Goal: Transaction & Acquisition: Book appointment/travel/reservation

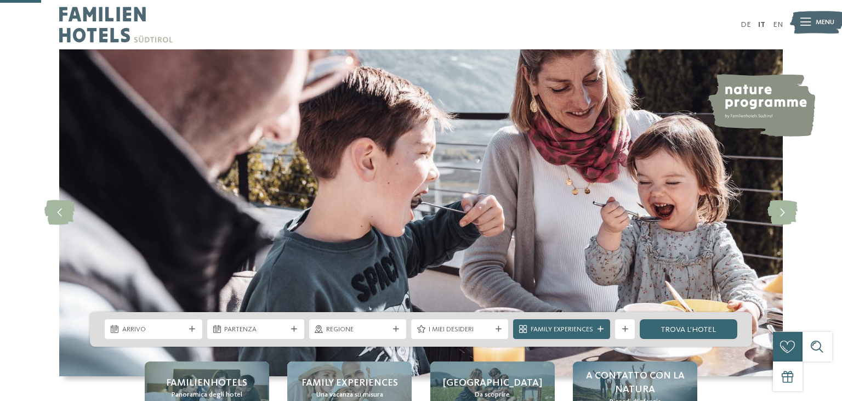
scroll to position [208, 0]
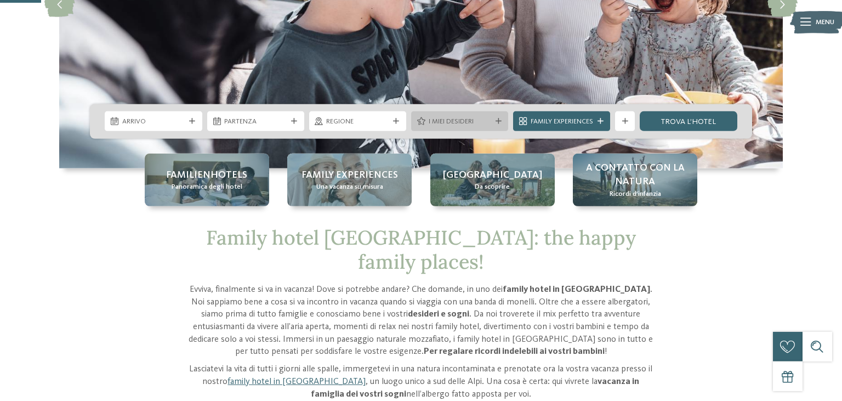
click at [475, 124] on span "I miei desideri" at bounding box center [460, 122] width 63 height 10
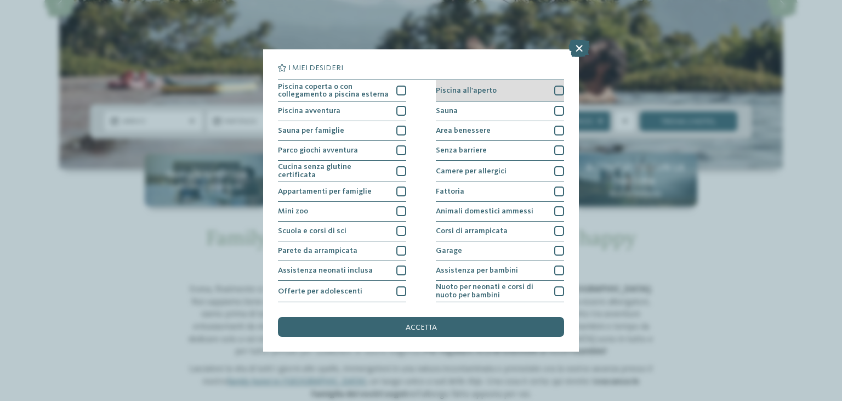
click at [556, 89] on div at bounding box center [559, 91] width 10 height 10
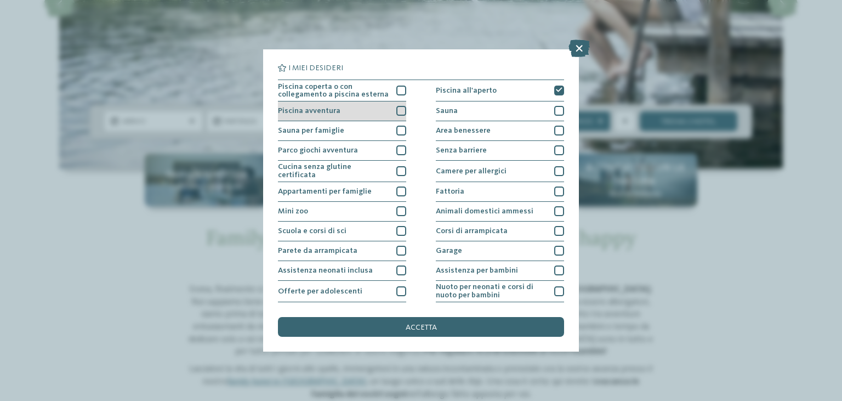
click at [399, 107] on div at bounding box center [401, 111] width 10 height 10
click at [399, 93] on div at bounding box center [401, 91] width 10 height 10
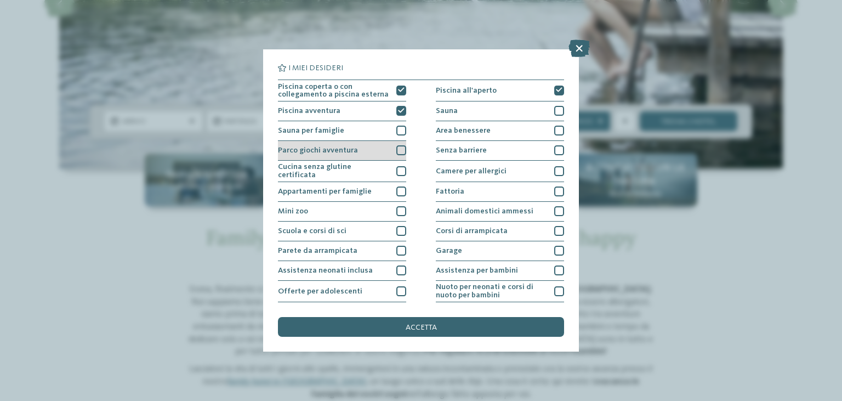
click at [404, 150] on div at bounding box center [401, 150] width 10 height 10
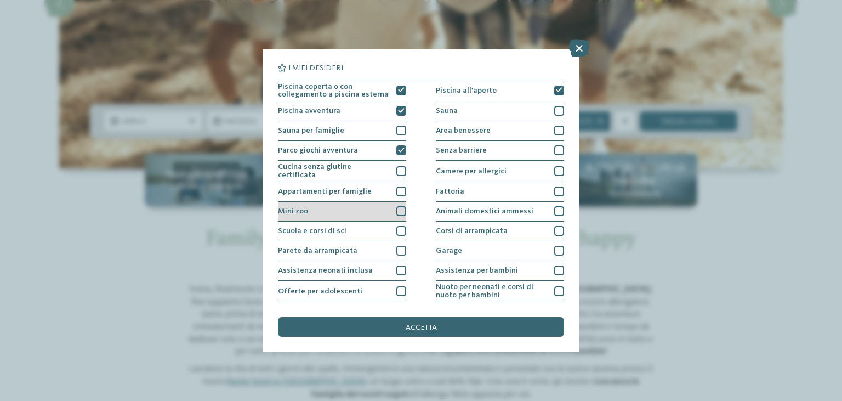
click at [401, 208] on div at bounding box center [401, 211] width 10 height 10
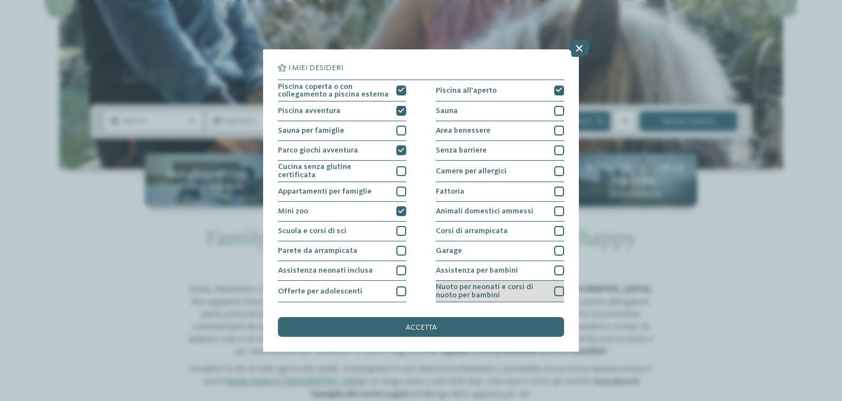
click at [556, 287] on div at bounding box center [559, 291] width 10 height 10
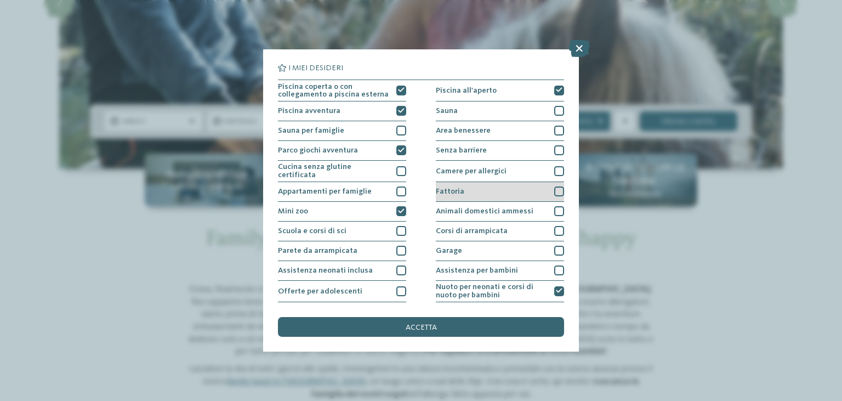
click at [557, 191] on div at bounding box center [559, 191] width 10 height 10
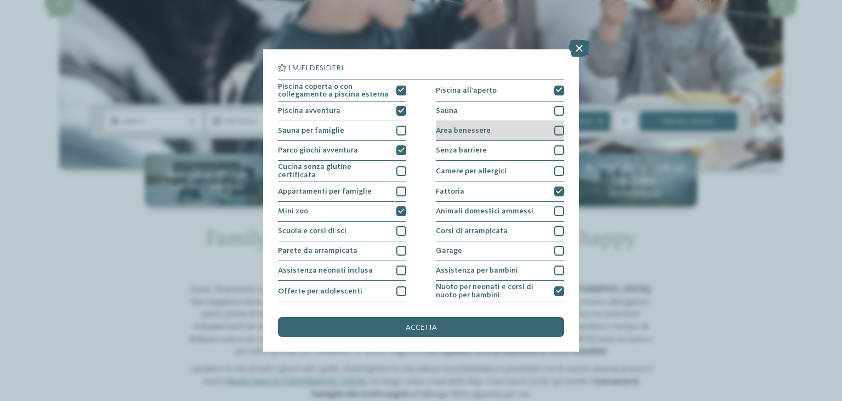
click at [558, 130] on div at bounding box center [559, 131] width 10 height 10
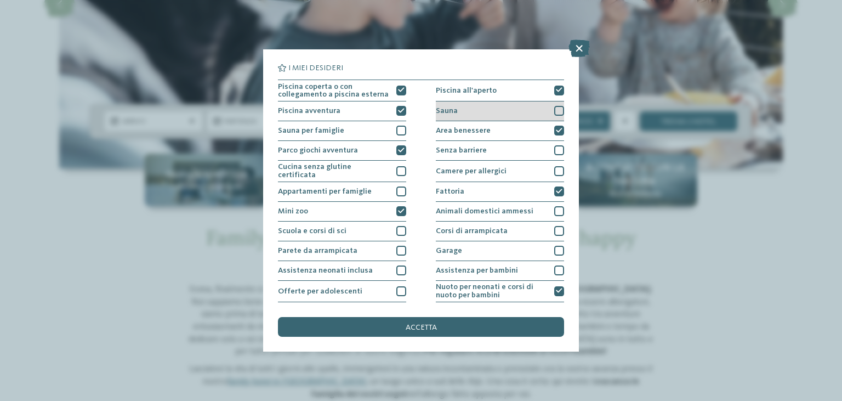
click at [555, 107] on div at bounding box center [559, 111] width 10 height 10
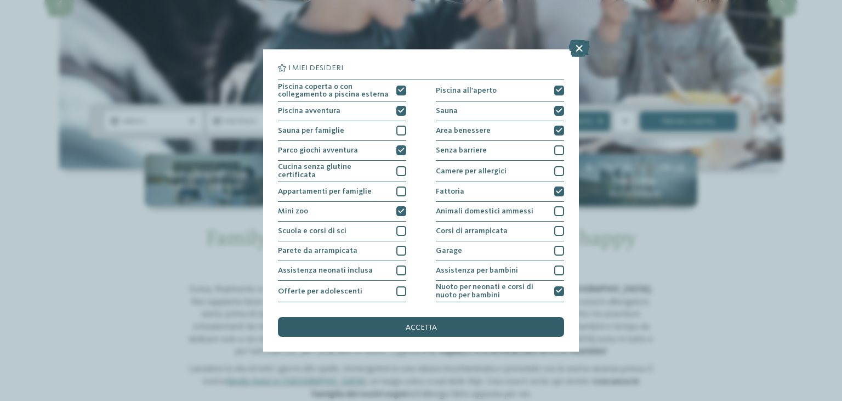
click at [410, 328] on span "accetta" at bounding box center [421, 328] width 31 height 8
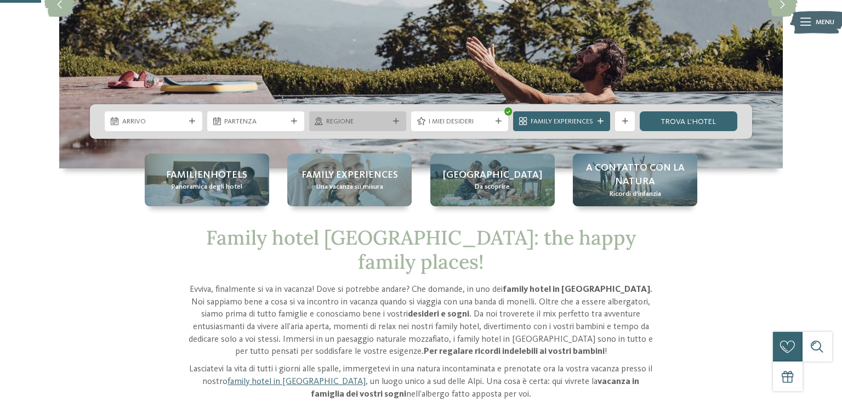
click at [389, 120] on div "Regione" at bounding box center [357, 121] width 67 height 10
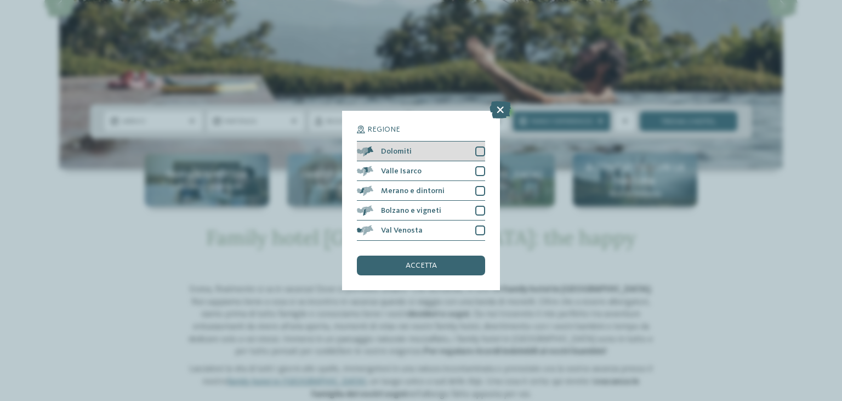
click at [477, 152] on div at bounding box center [480, 151] width 10 height 10
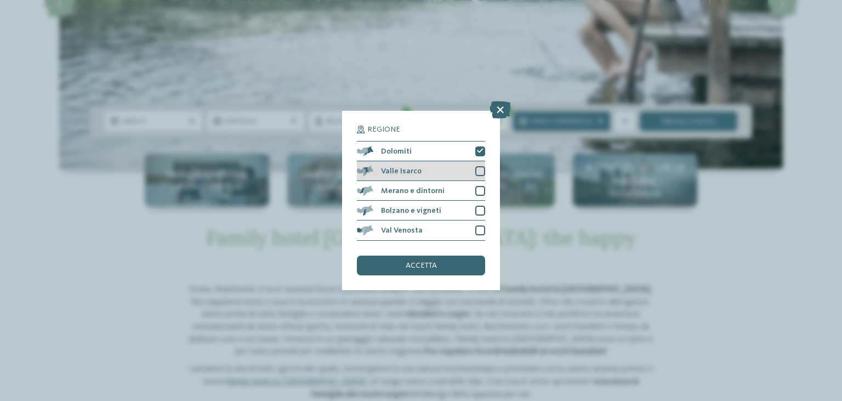
click at [481, 169] on div at bounding box center [480, 171] width 10 height 10
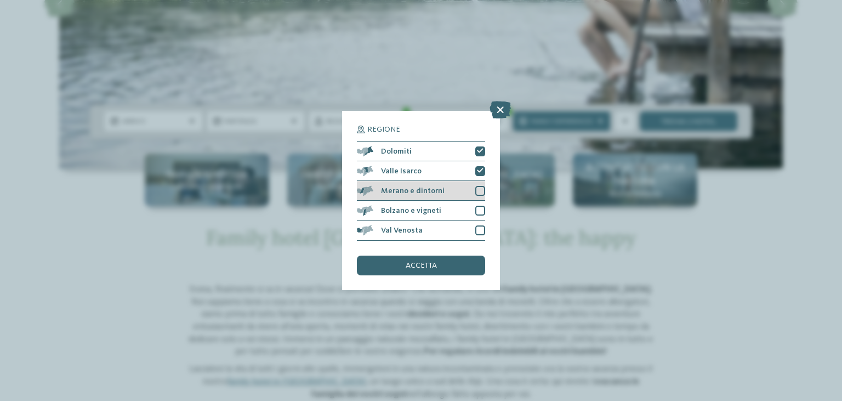
click at [482, 185] on div "Merano e dintorni" at bounding box center [421, 191] width 128 height 20
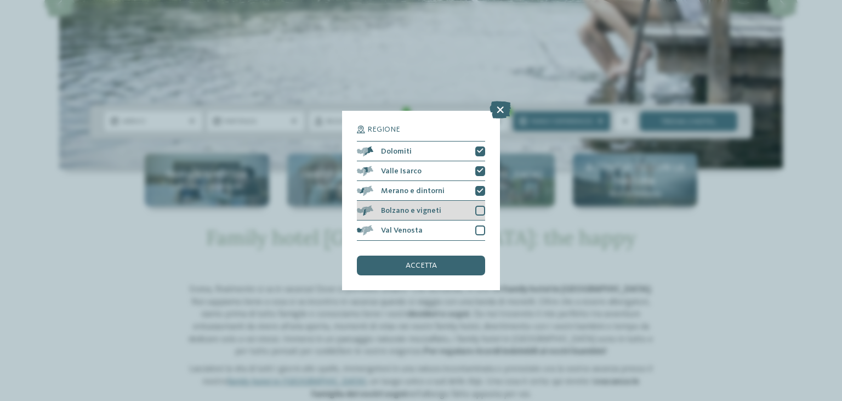
click at [481, 209] on div at bounding box center [480, 211] width 10 height 10
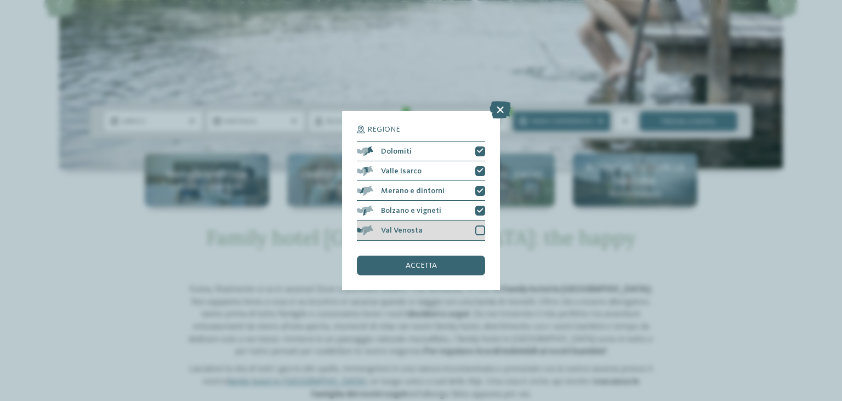
click at [481, 232] on div at bounding box center [480, 230] width 10 height 10
click at [454, 262] on div "accetta" at bounding box center [421, 266] width 128 height 20
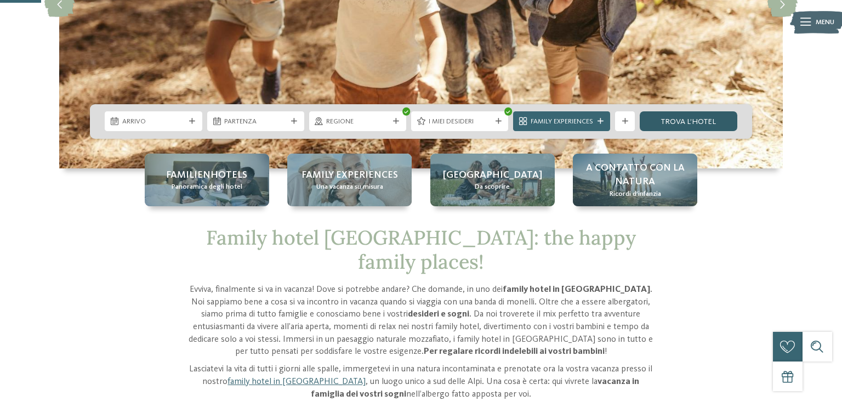
click at [689, 118] on link "trova l’hotel" at bounding box center [688, 121] width 97 height 20
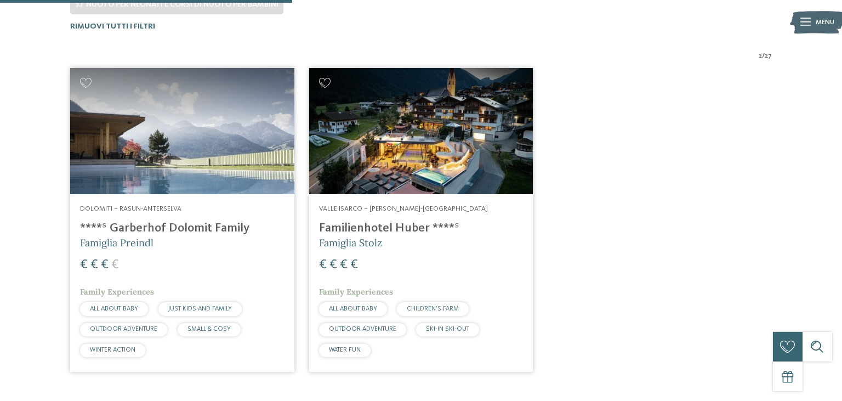
scroll to position [367, 0]
click at [182, 121] on img at bounding box center [182, 131] width 224 height 126
click at [412, 124] on img at bounding box center [421, 131] width 224 height 126
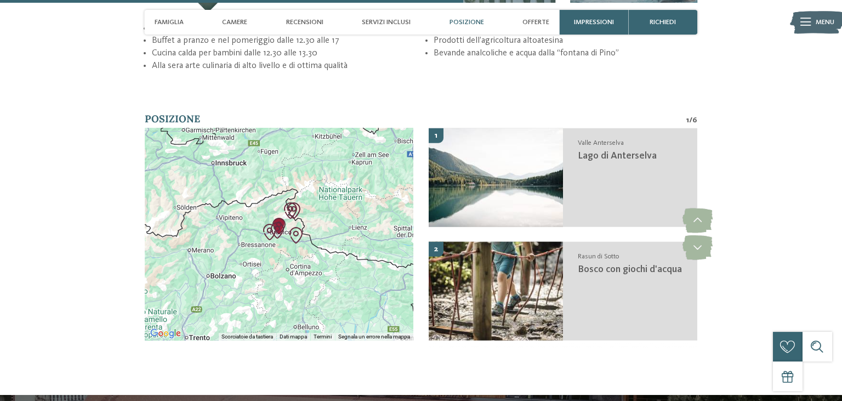
scroll to position [2138, 0]
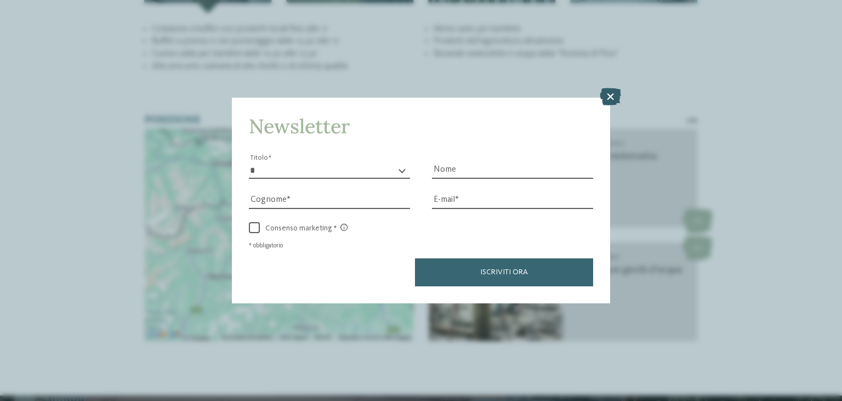
click at [610, 98] on icon at bounding box center [610, 97] width 21 height 18
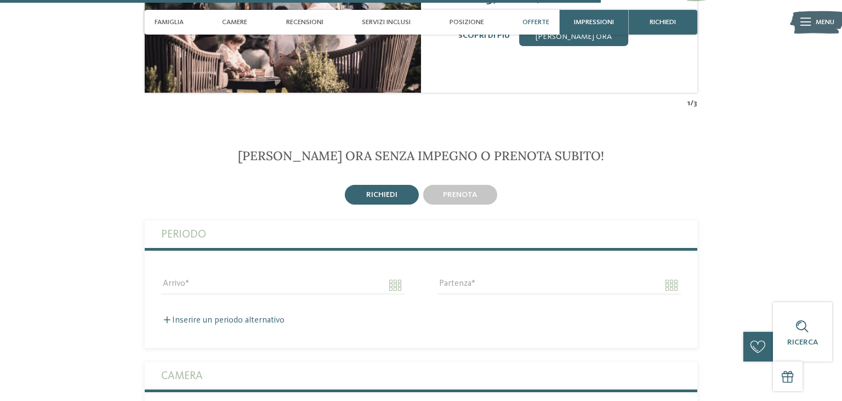
scroll to position [2774, 0]
click at [464, 198] on span "prenota" at bounding box center [460, 194] width 34 height 8
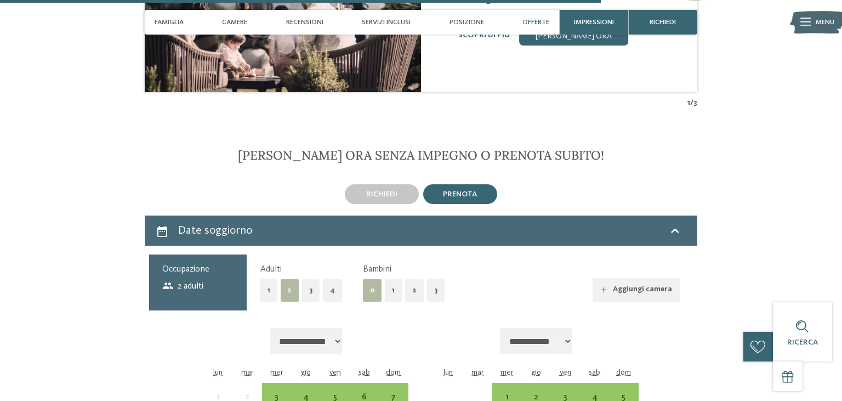
click at [394, 302] on button "1" at bounding box center [393, 290] width 17 height 22
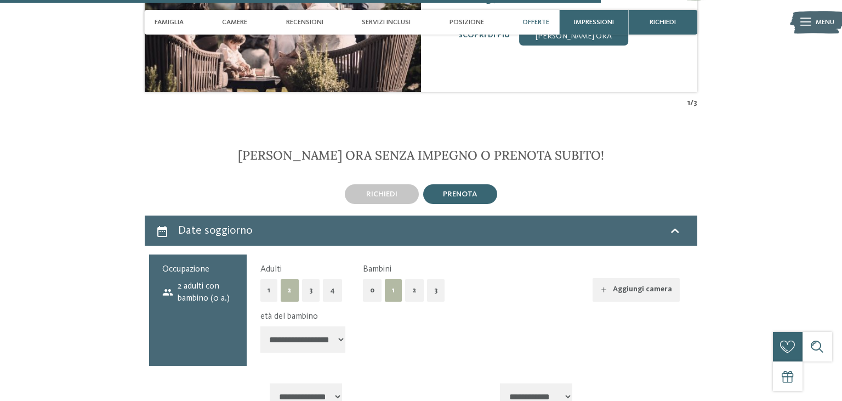
click at [260, 326] on select "**********" at bounding box center [303, 339] width 86 height 26
select select "*"
click option "******" at bounding box center [0, 0] width 0 height 0
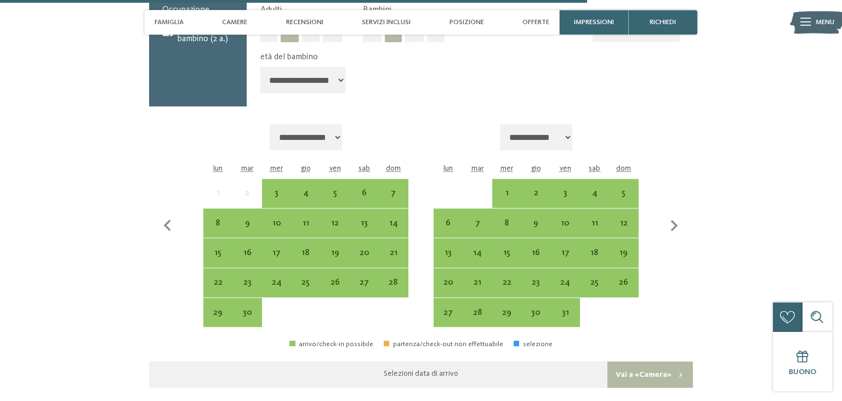
scroll to position [3036, 0]
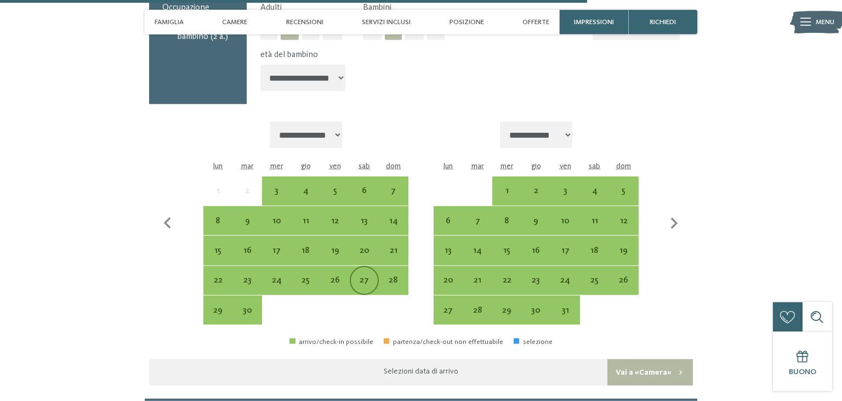
click at [361, 300] on div "27" at bounding box center [364, 289] width 27 height 27
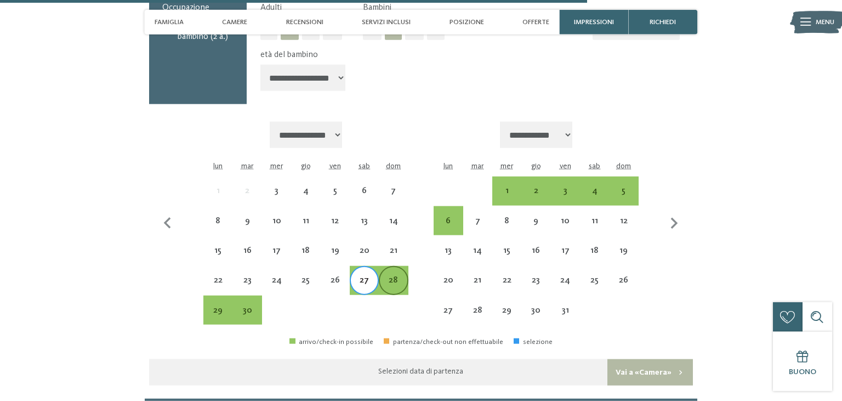
click at [389, 302] on div "28" at bounding box center [393, 289] width 27 height 27
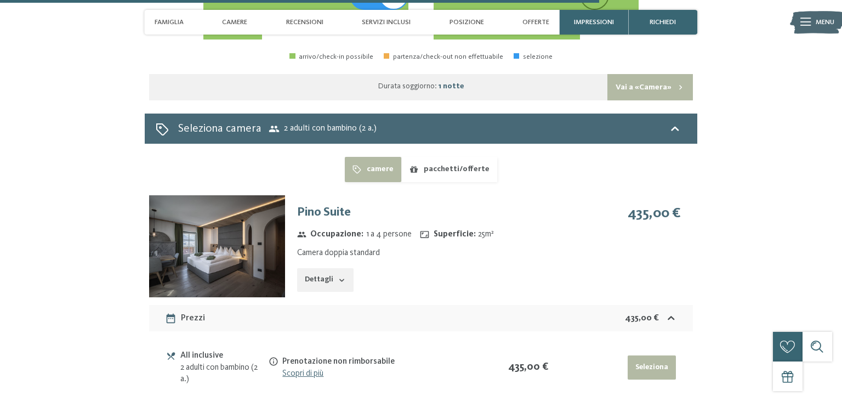
scroll to position [3321, 0]
click at [341, 285] on icon "button" at bounding box center [342, 280] width 9 height 9
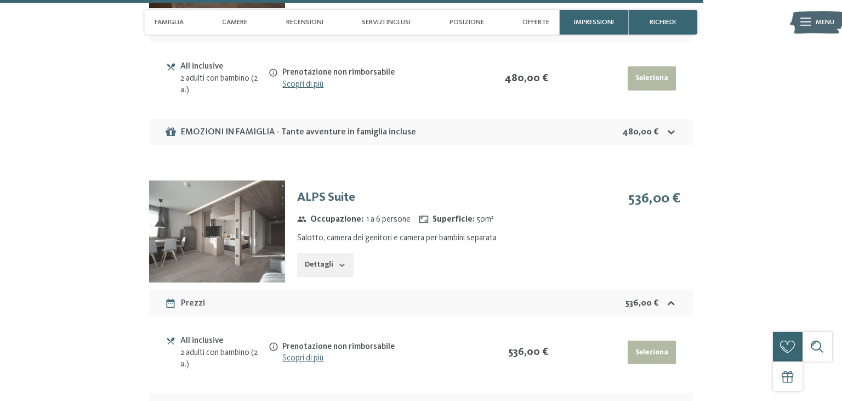
scroll to position [3973, 0]
click at [425, 145] on div "EMOZIONI IN FAMIGLIA - Tante avventure in famiglia incluse 480,00 €" at bounding box center [421, 131] width 545 height 26
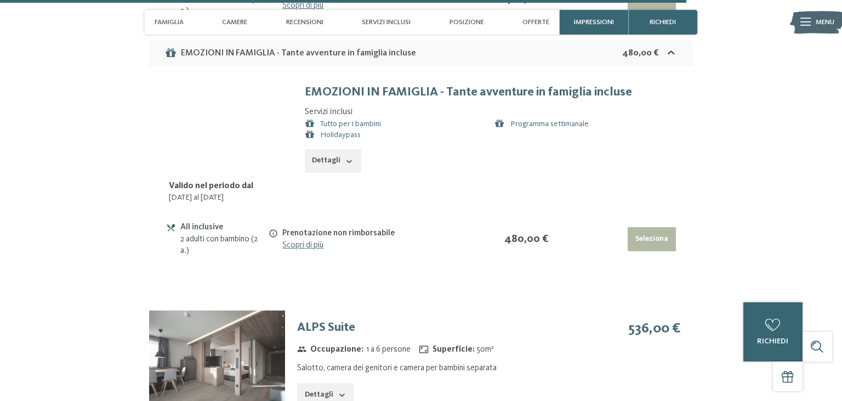
scroll to position [4054, 0]
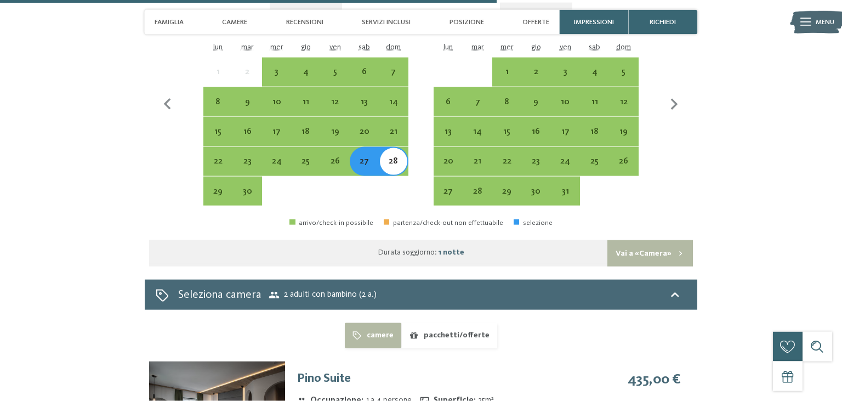
scroll to position [3148, 0]
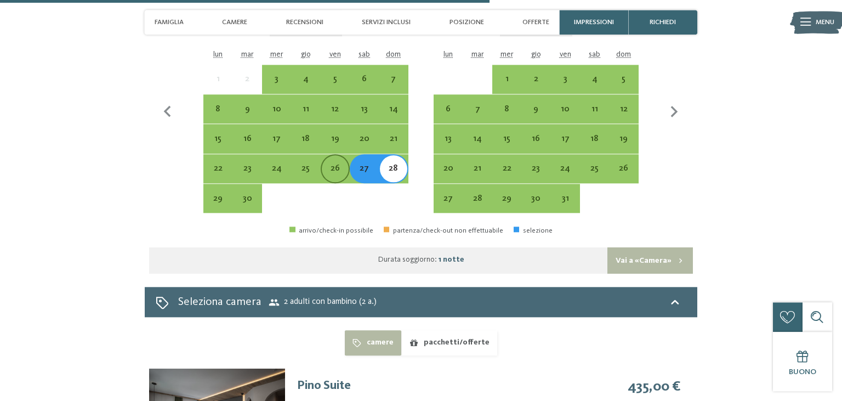
click at [341, 183] on div "26" at bounding box center [335, 177] width 27 height 27
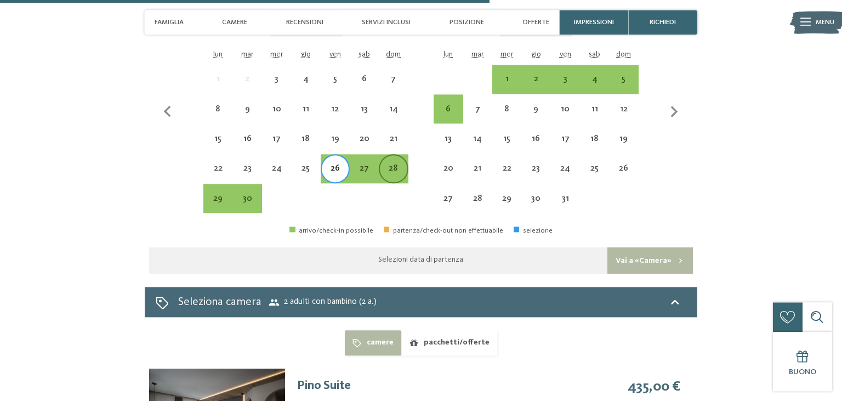
click at [394, 191] on div "28" at bounding box center [393, 177] width 27 height 27
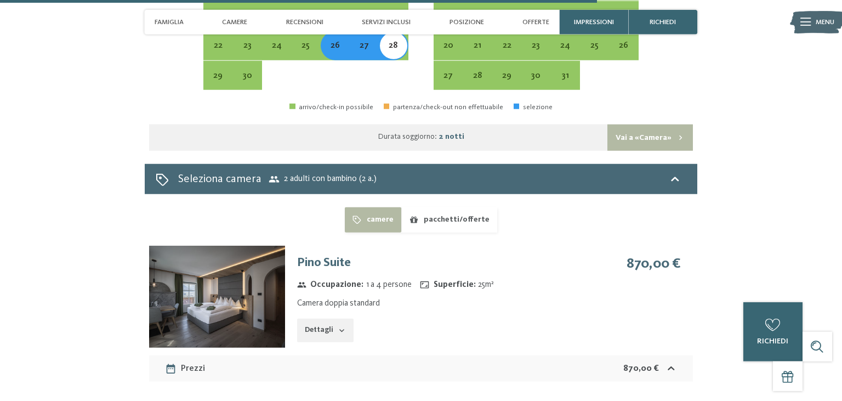
scroll to position [3267, 0]
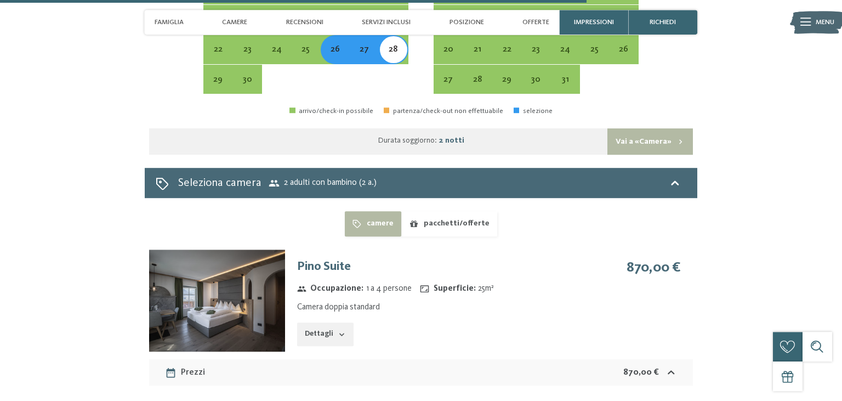
click at [362, 68] on div "27" at bounding box center [364, 58] width 27 height 27
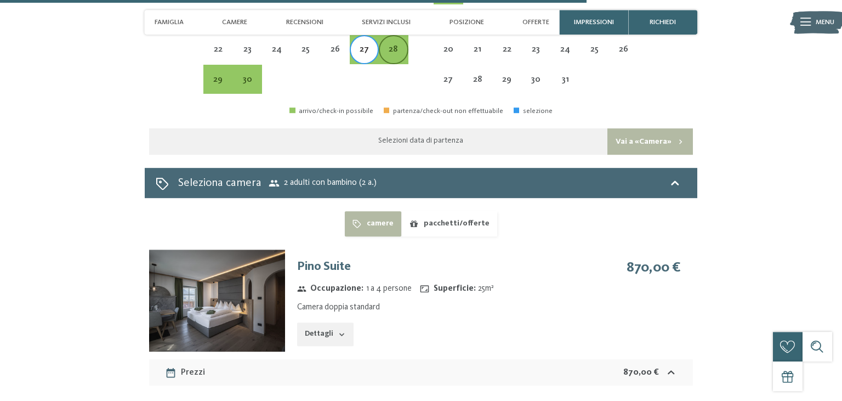
click at [394, 66] on div "28" at bounding box center [393, 58] width 27 height 27
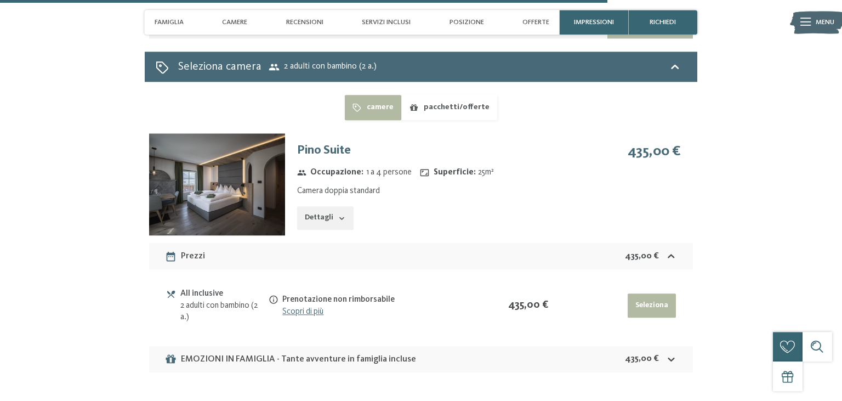
scroll to position [3377, 0]
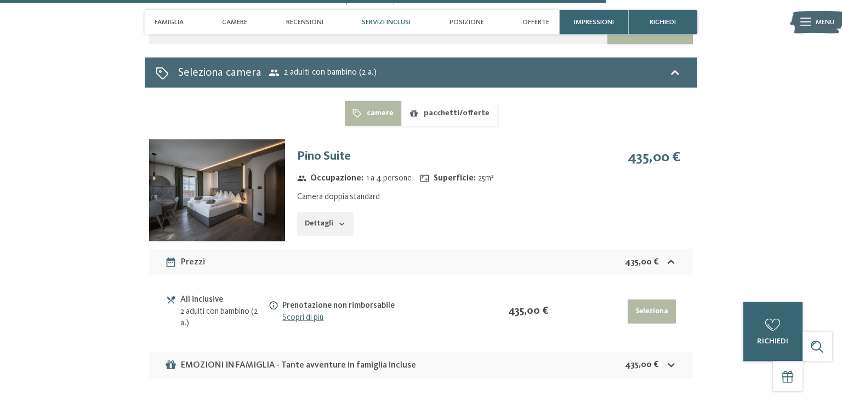
click at [394, 17] on div "Servizi inclusi" at bounding box center [386, 22] width 59 height 25
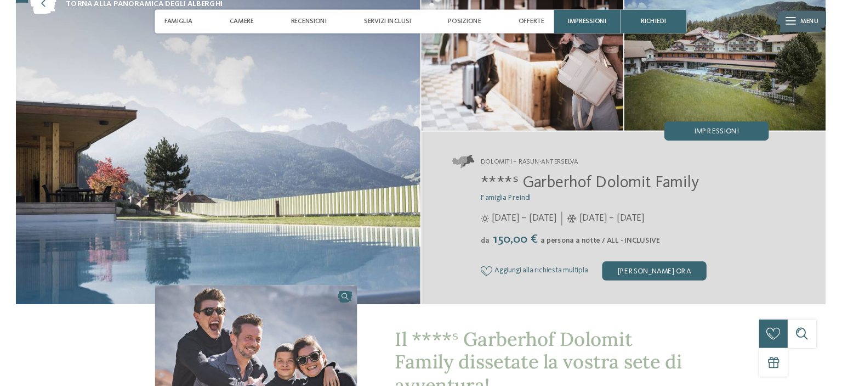
scroll to position [72, 0]
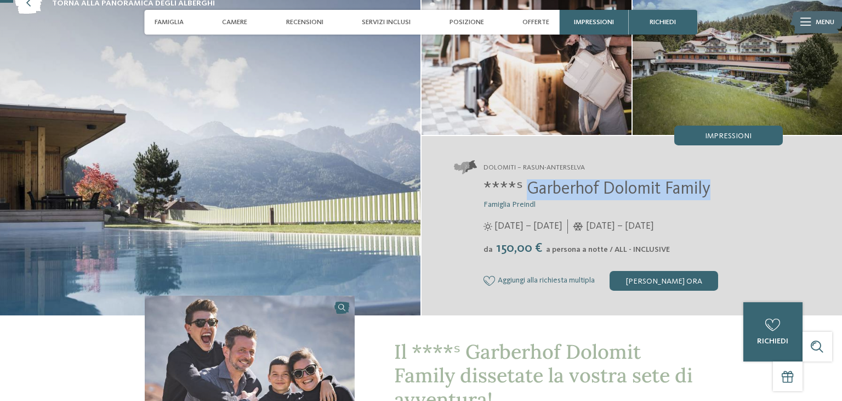
drag, startPoint x: 525, startPoint y: 191, endPoint x: 713, endPoint y: 191, distance: 188.1
click at [713, 191] on h2 "****ˢ Garberhof Dolomit Family" at bounding box center [633, 189] width 299 height 21
copy span "Garberhof Dolomit Family"
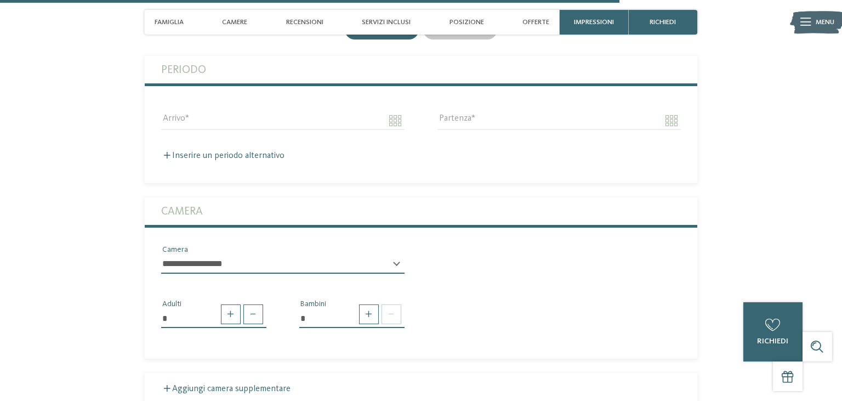
scroll to position [2648, 0]
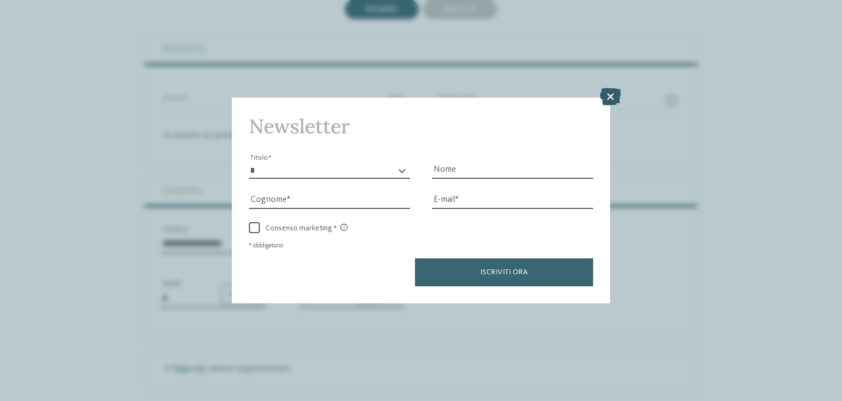
click at [611, 95] on icon at bounding box center [610, 97] width 21 height 18
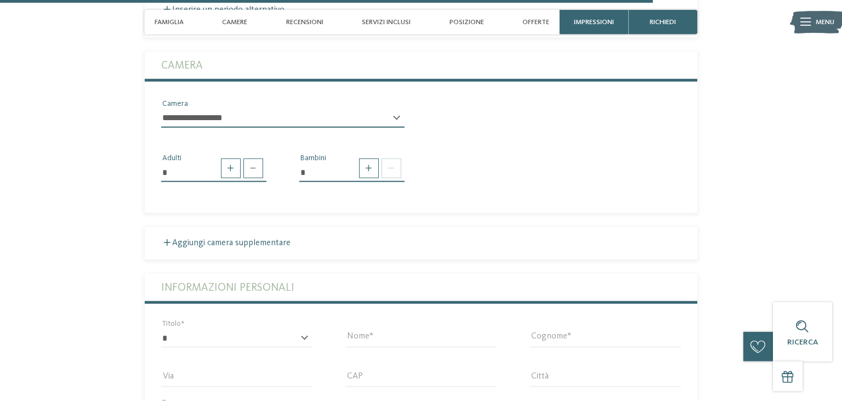
scroll to position [2776, 0]
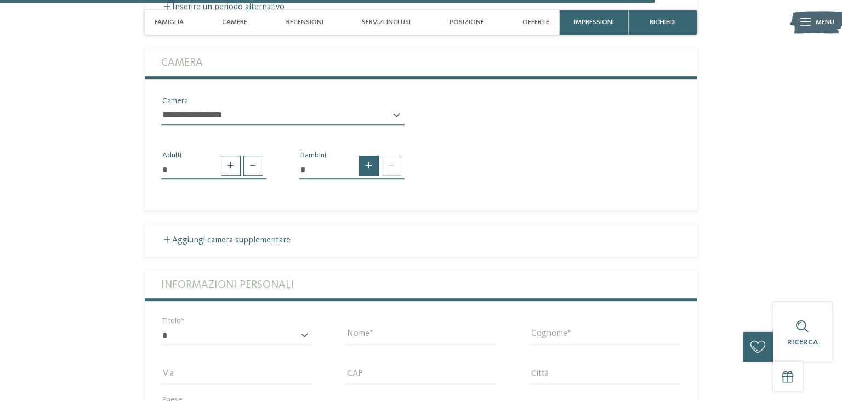
click at [371, 175] on span at bounding box center [369, 166] width 20 height 20
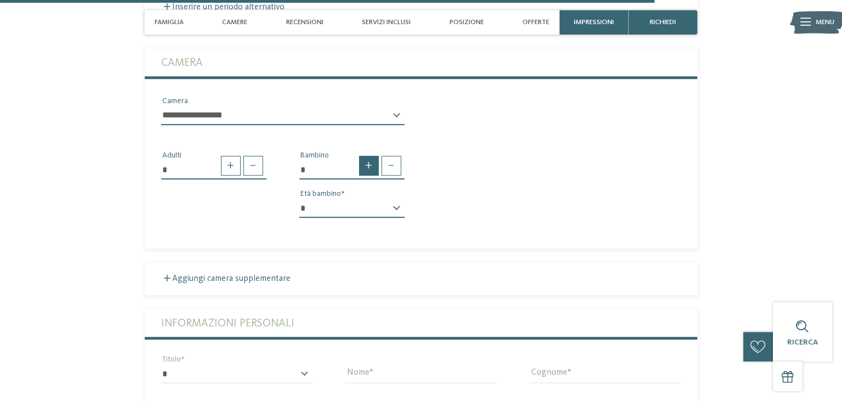
type input "*"
click at [161, 106] on select "**********" at bounding box center [282, 115] width 243 height 19
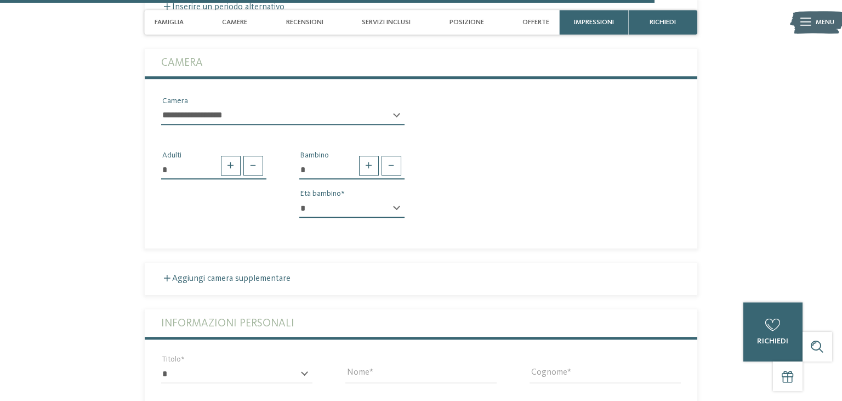
select select "*****"
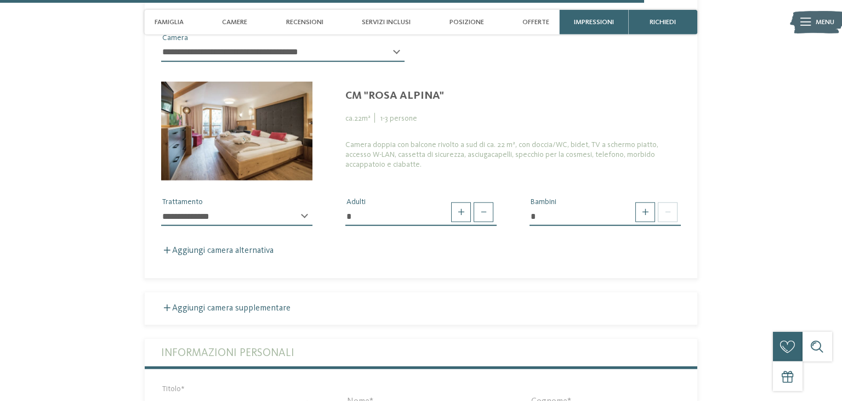
scroll to position [2840, 0]
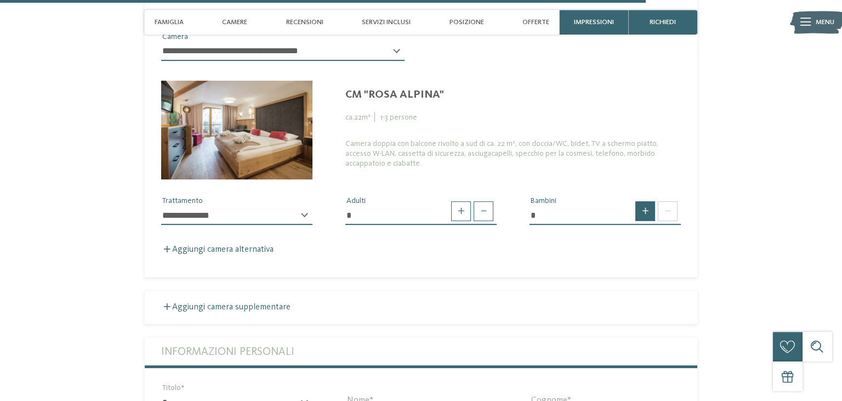
click at [642, 221] on span at bounding box center [646, 211] width 20 height 20
type input "*"
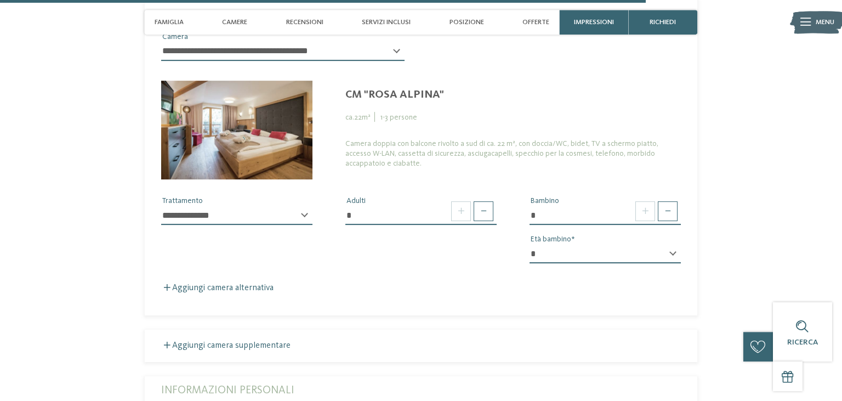
click at [530, 245] on select "* * * * * * * * * * * ** ** ** ** ** ** ** **" at bounding box center [605, 254] width 151 height 19
select select "*"
click option "*" at bounding box center [0, 0] width 0 height 0
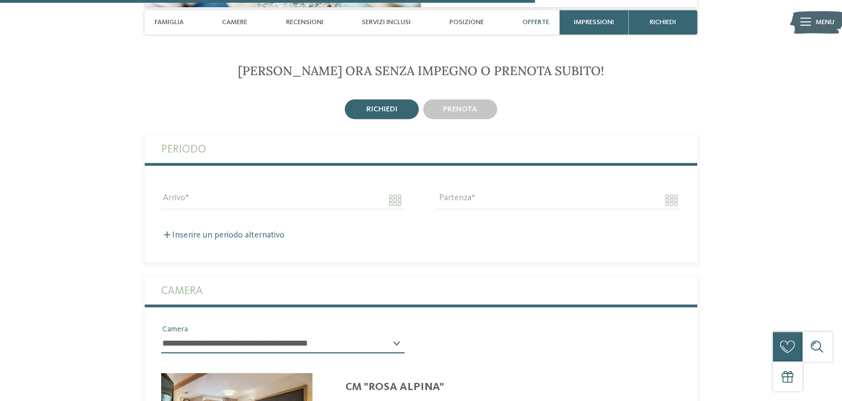
scroll to position [2349, 0]
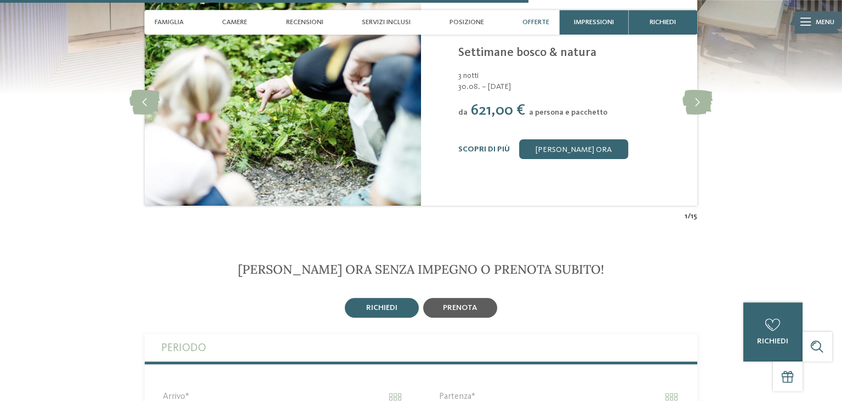
click at [471, 311] on span "prenota" at bounding box center [460, 308] width 34 height 8
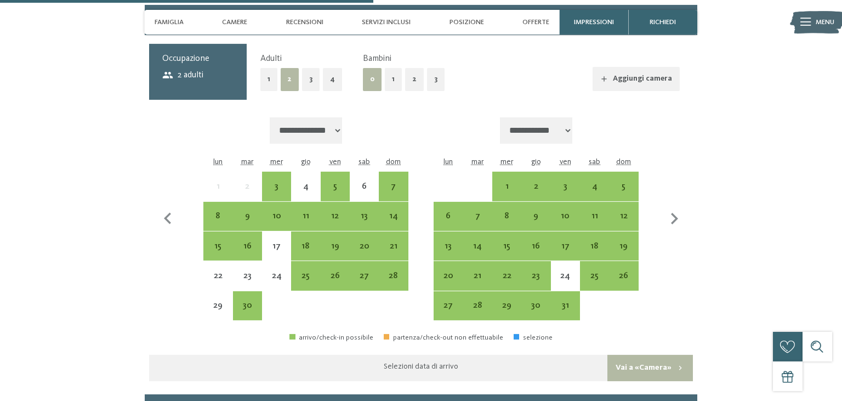
scroll to position [2675, 0]
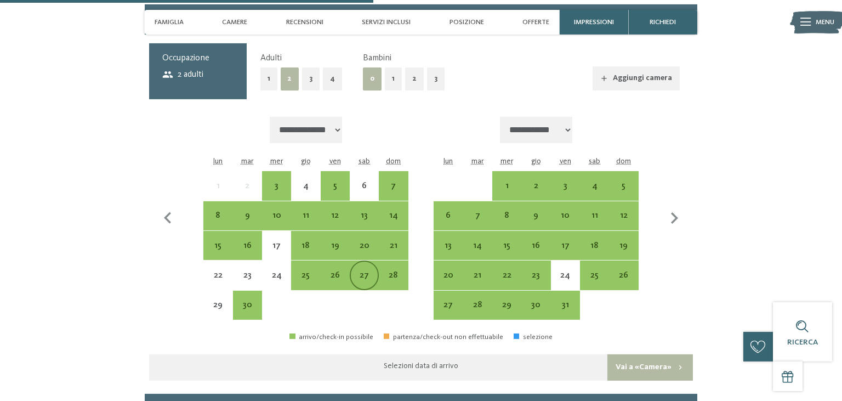
click at [362, 281] on div "27" at bounding box center [364, 284] width 27 height 27
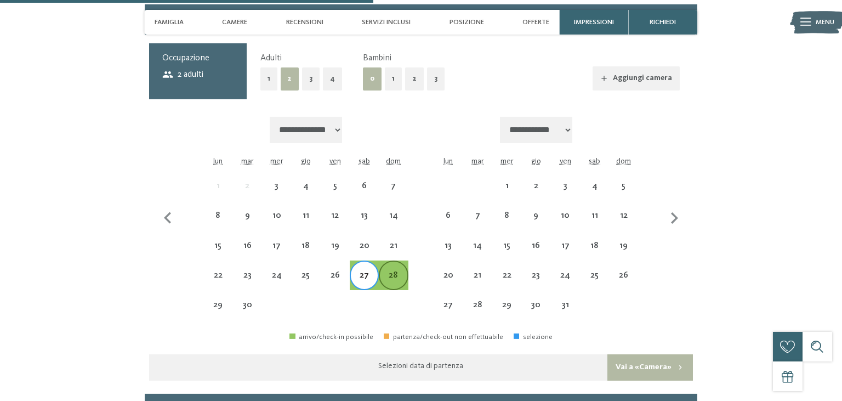
click at [397, 288] on div "28" at bounding box center [393, 284] width 27 height 27
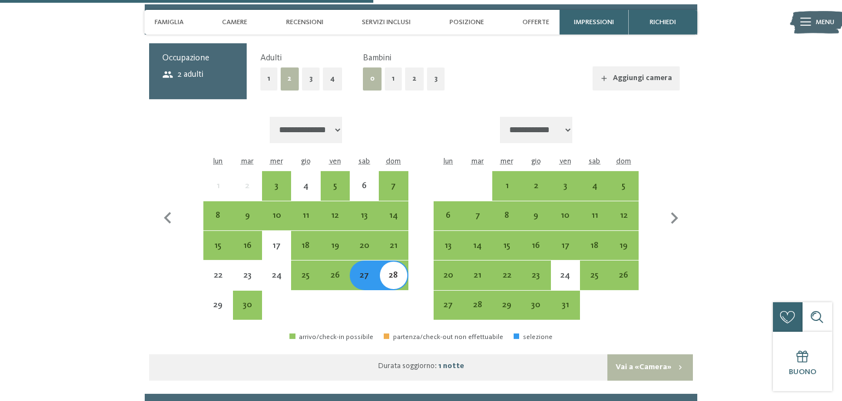
click at [395, 90] on button "1" at bounding box center [393, 78] width 17 height 22
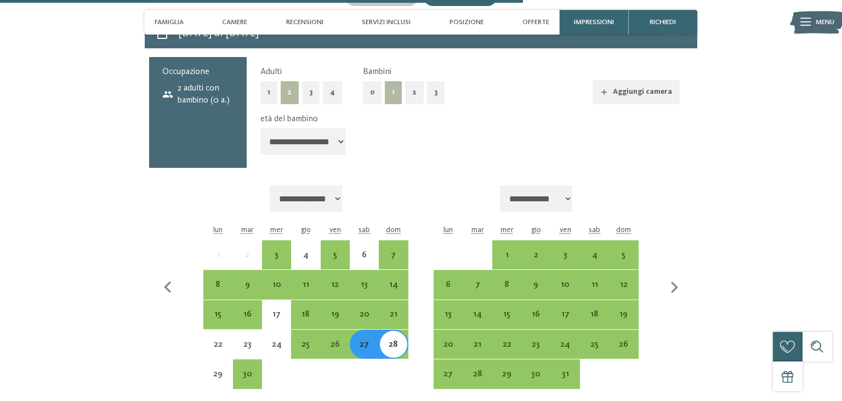
scroll to position [2658, 0]
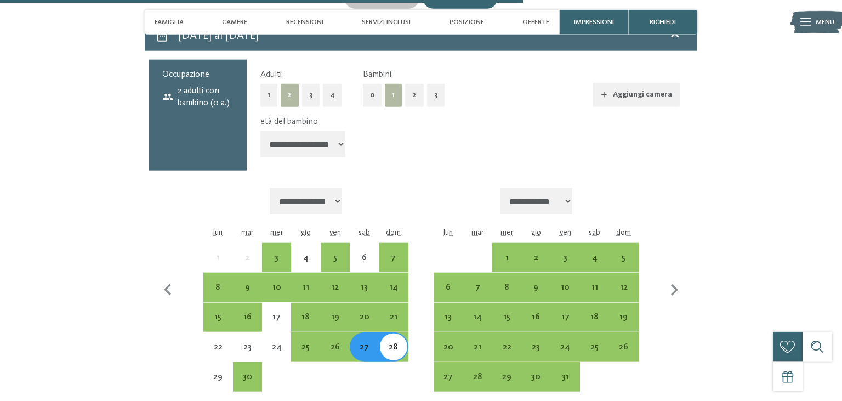
click at [260, 131] on select "**********" at bounding box center [303, 144] width 86 height 26
select select "*"
click option "******" at bounding box center [0, 0] width 0 height 0
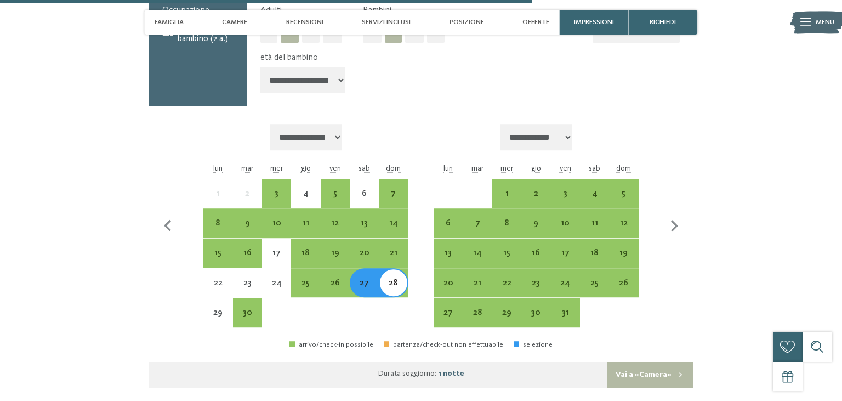
scroll to position [2729, 0]
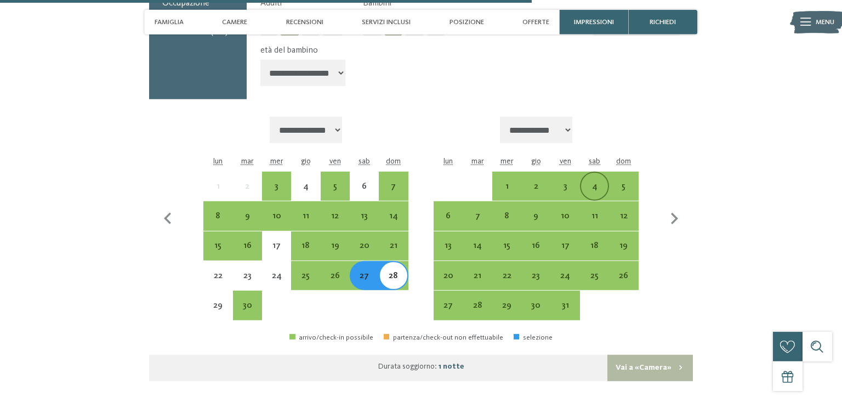
click at [588, 196] on div "4" at bounding box center [594, 195] width 27 height 27
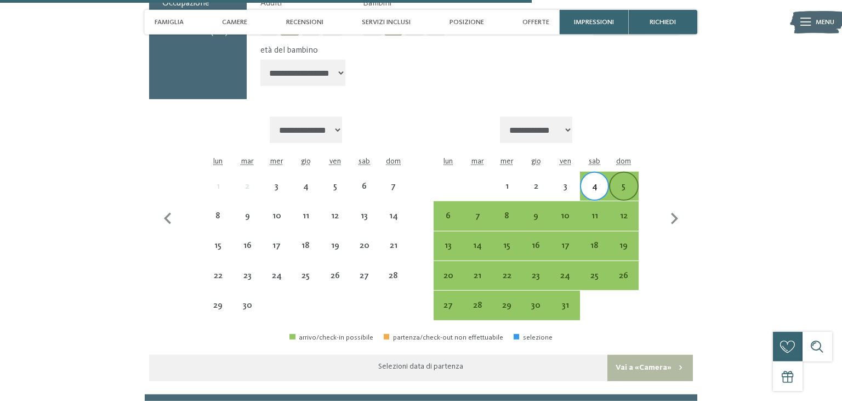
click at [633, 197] on div "5" at bounding box center [623, 195] width 27 height 27
